Goal: Transaction & Acquisition: Purchase product/service

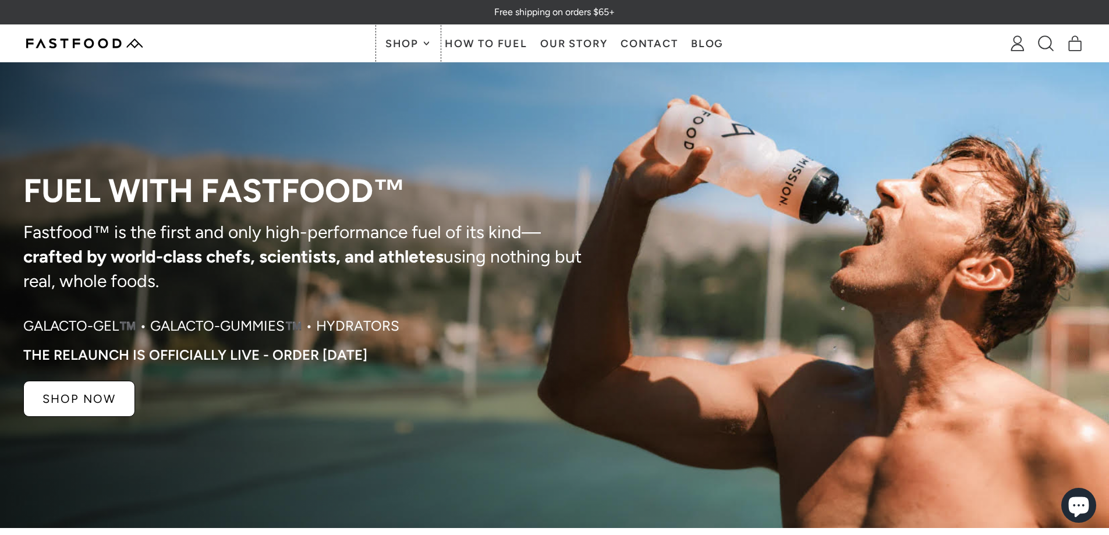
drag, startPoint x: 409, startPoint y: 36, endPoint x: 414, endPoint y: 42, distance: 8.7
click at [410, 36] on button "Shop" at bounding box center [407, 43] width 59 height 37
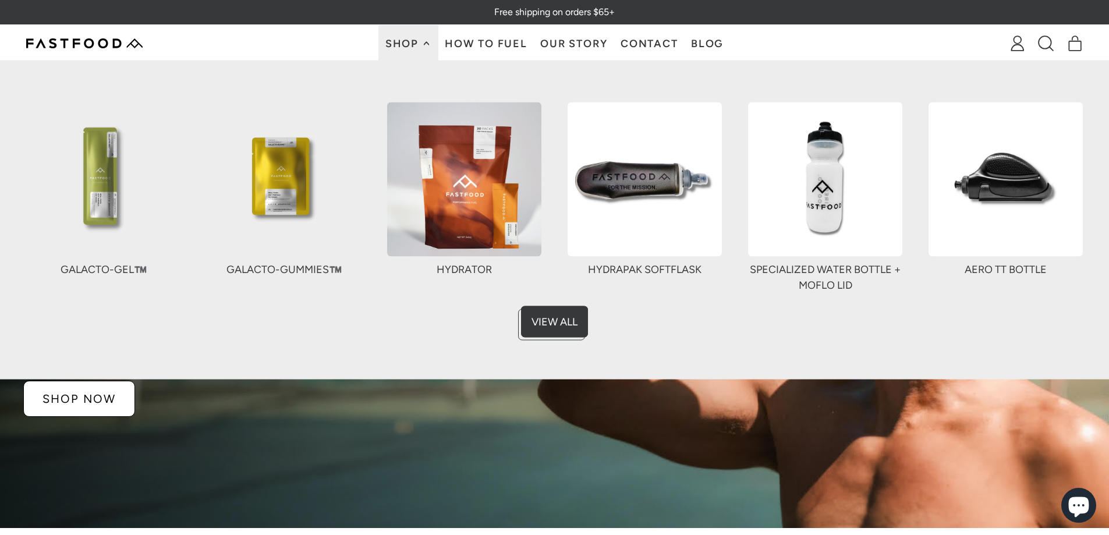
click at [262, 179] on img at bounding box center [284, 179] width 154 height 154
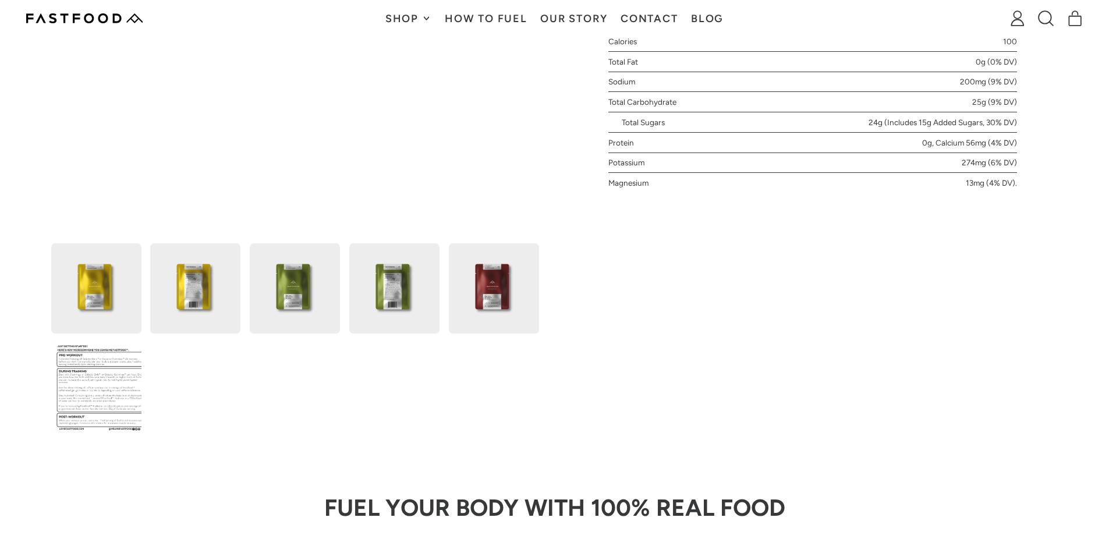
type input "*"
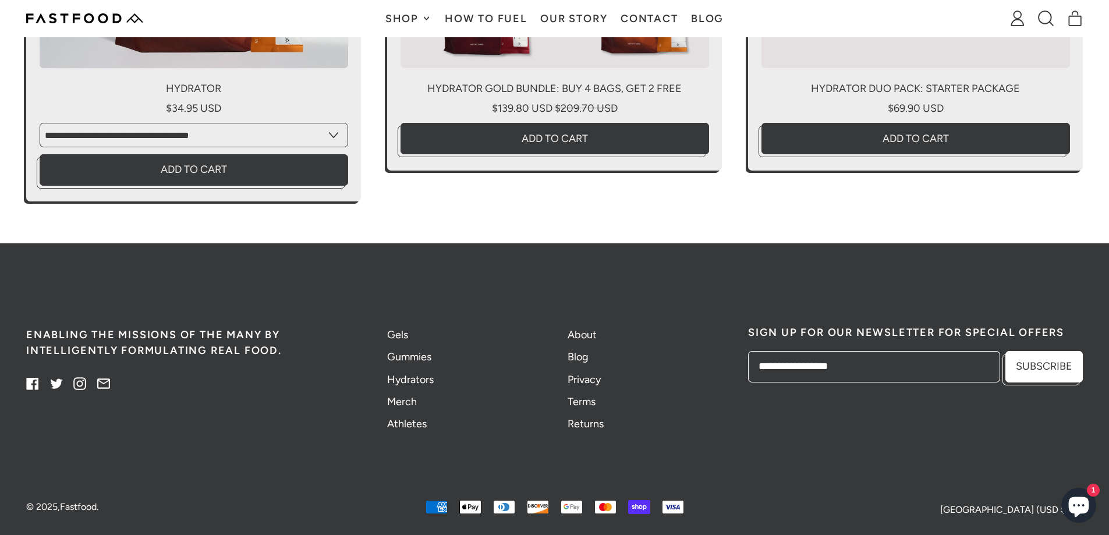
scroll to position [3121, 0]
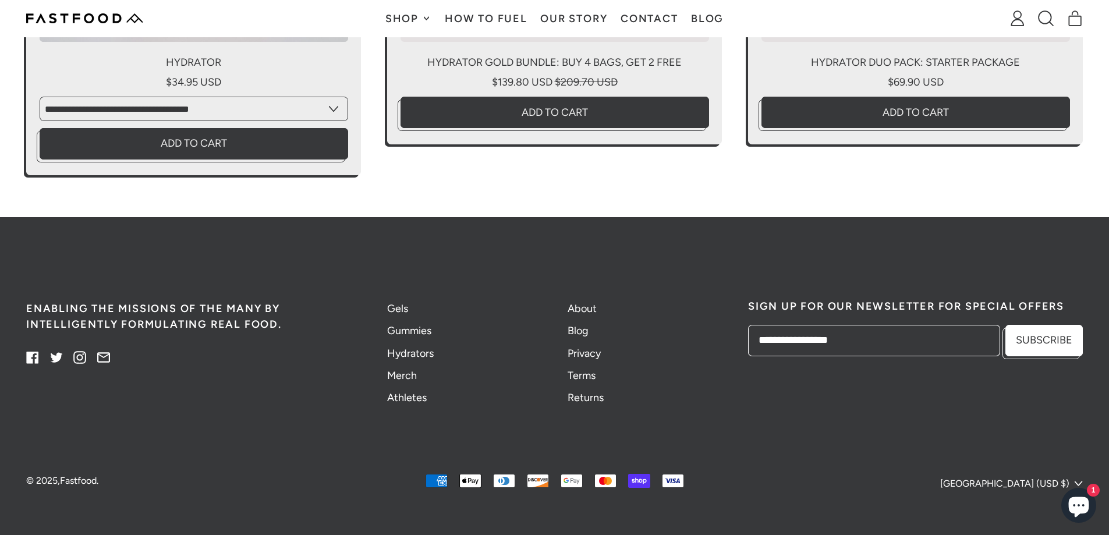
click at [28, 358] on icon at bounding box center [32, 357] width 12 height 12
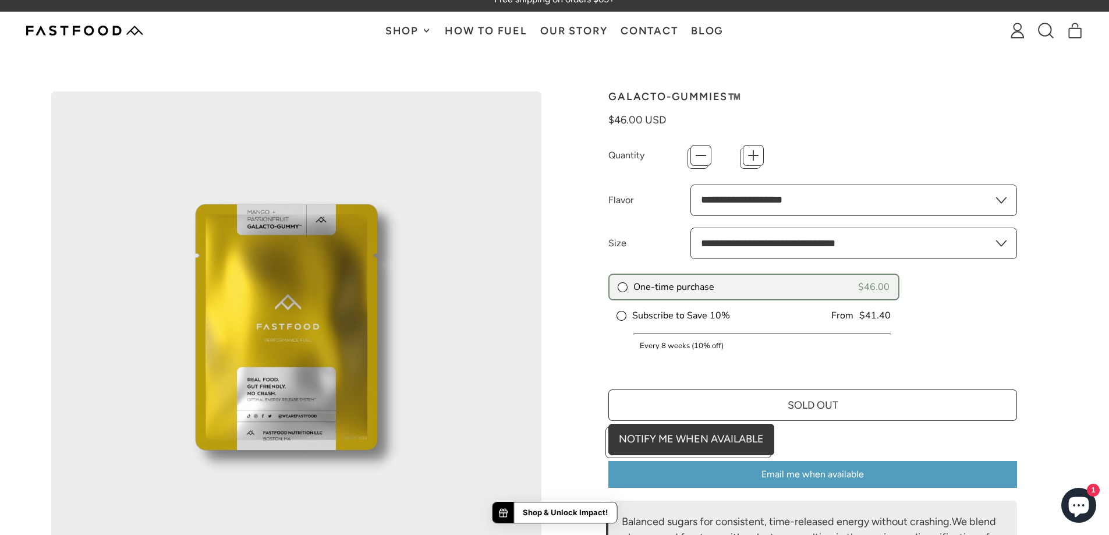
scroll to position [0, 0]
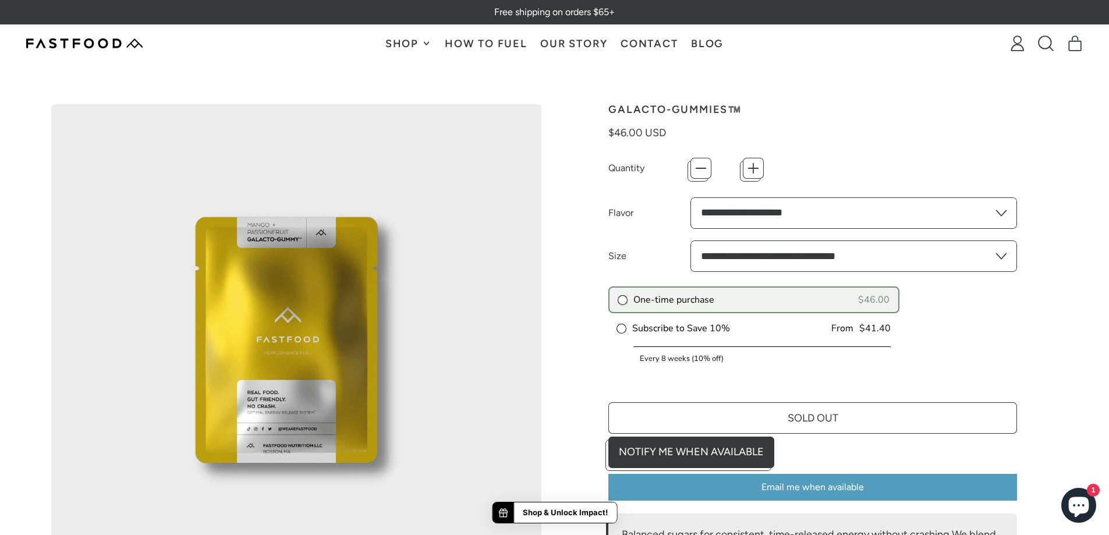
click at [416, 38] on span "Shop" at bounding box center [403, 43] width 36 height 10
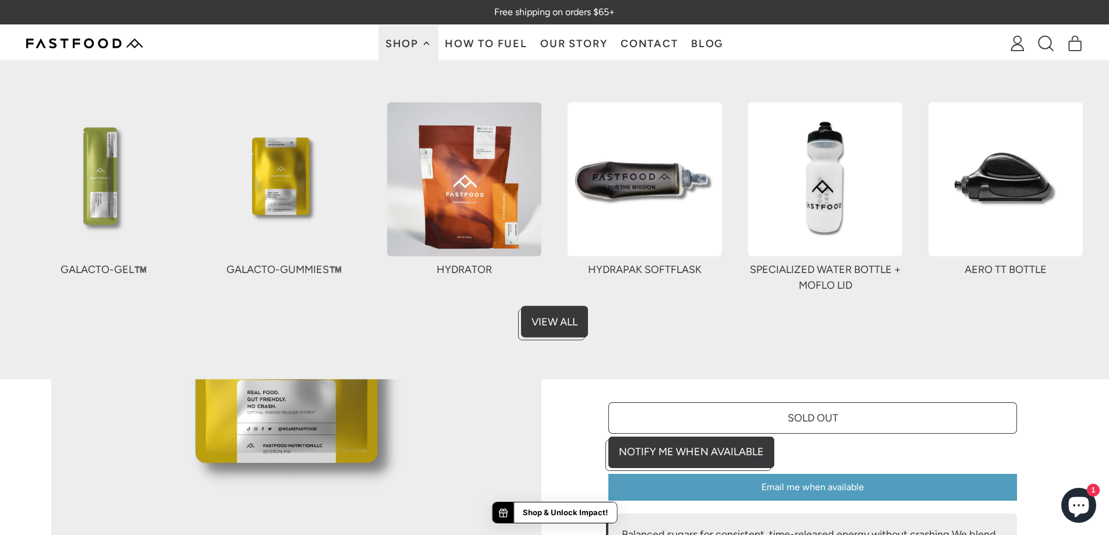
click at [448, 269] on div "Hydrator" at bounding box center [464, 269] width 154 height 16
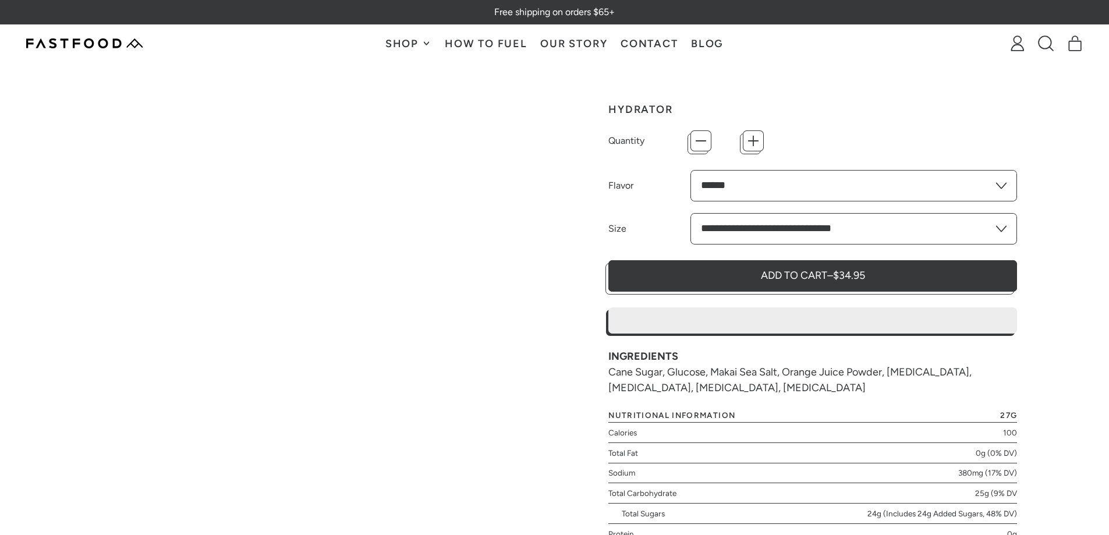
type input "*"
click at [627, 112] on h1 "Hydrator" at bounding box center [812, 109] width 409 height 10
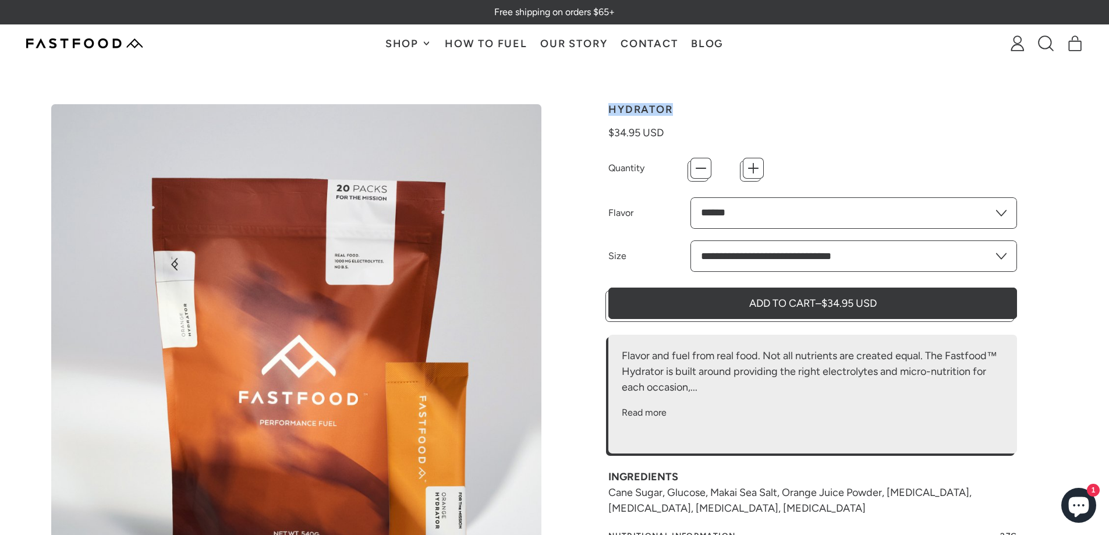
click at [627, 112] on h1 "Hydrator" at bounding box center [812, 109] width 409 height 10
copy div "Hydrator"
